Goal: Check status: Check status

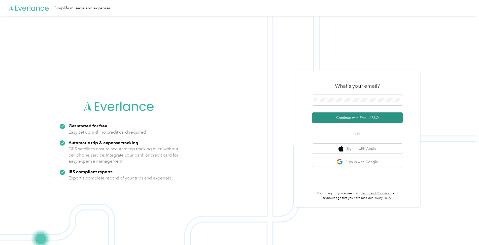
click at [349, 117] on button "Continue with Email / SSO" at bounding box center [357, 117] width 91 height 11
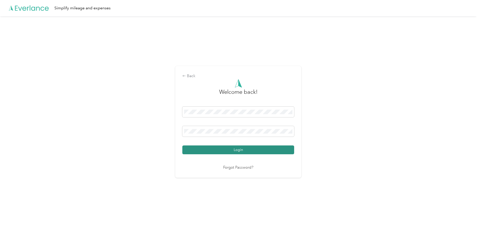
click at [242, 152] on button "Login" at bounding box center [238, 149] width 112 height 9
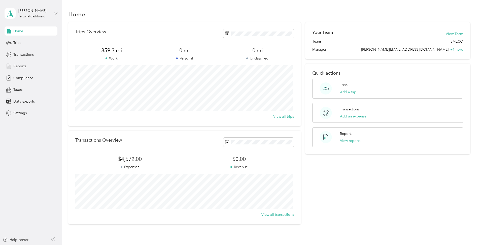
drag, startPoint x: 18, startPoint y: 66, endPoint x: 20, endPoint y: 70, distance: 4.1
click at [18, 66] on span "Reports" at bounding box center [19, 65] width 13 height 5
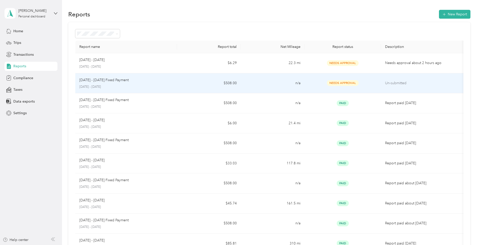
click at [95, 80] on p "[DATE] - [DATE] Fixed Payment" at bounding box center [103, 80] width 49 height 6
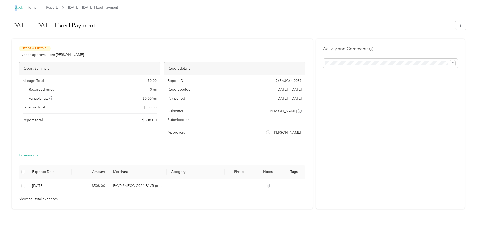
click at [16, 8] on div "Back" at bounding box center [16, 8] width 13 height 6
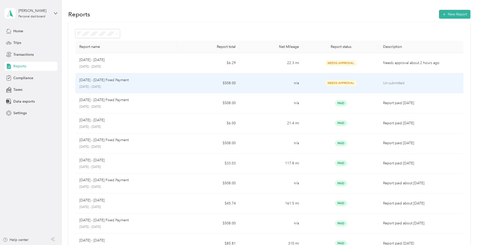
click at [398, 80] on p "Un-submitted" at bounding box center [421, 83] width 76 height 6
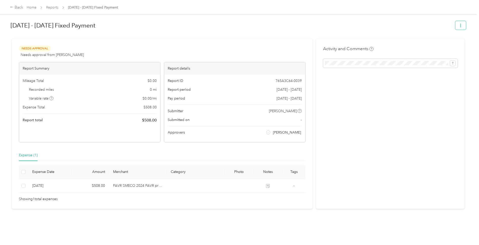
click at [460, 25] on icon "button" at bounding box center [460, 26] width 1 height 4
click at [460, 26] on icon "button" at bounding box center [460, 26] width 1 height 4
click at [14, 7] on div "Back" at bounding box center [16, 8] width 13 height 6
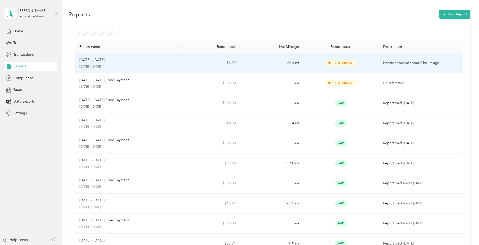
click at [105, 60] on p "[DATE] - [DATE]" at bounding box center [91, 60] width 25 height 6
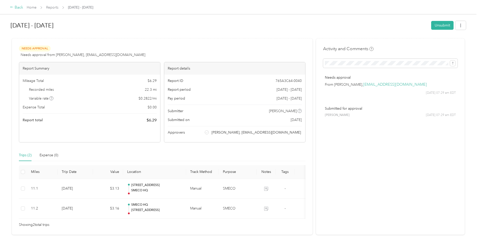
click at [19, 8] on div "Back" at bounding box center [16, 8] width 13 height 6
